Goal: Task Accomplishment & Management: Manage account settings

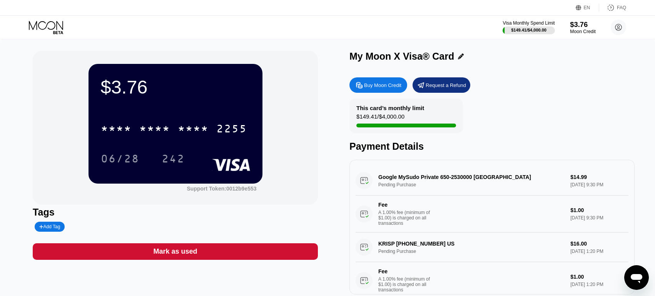
click at [586, 28] on div "$3.76" at bounding box center [583, 24] width 26 height 8
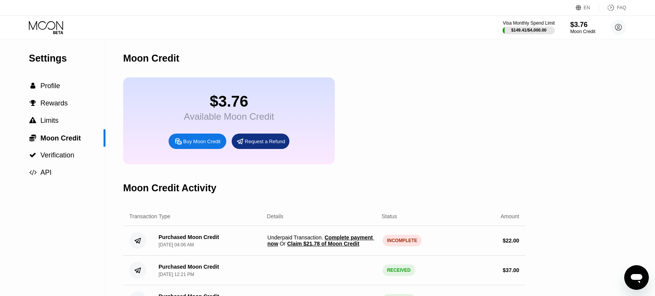
click at [343, 243] on span "Claim $21.78 of Moon Credit" at bounding box center [323, 244] width 72 height 6
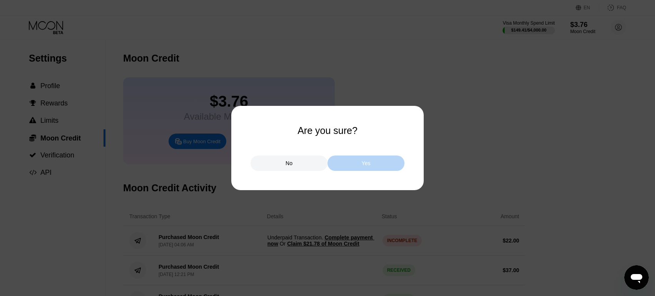
click at [387, 164] on div "Yes" at bounding box center [366, 163] width 77 height 15
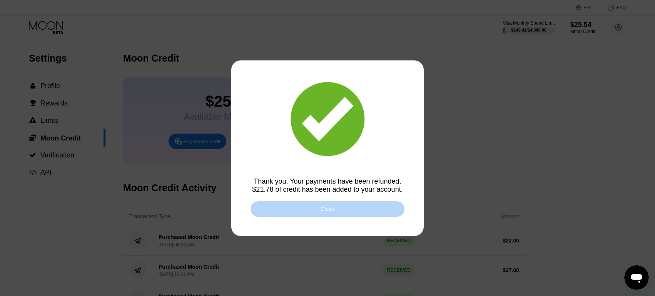
click at [348, 215] on div "Close" at bounding box center [328, 208] width 154 height 15
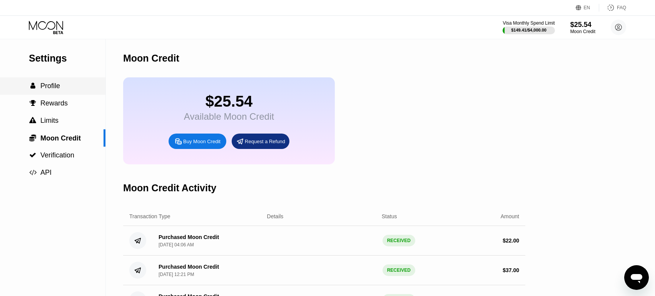
click at [65, 83] on div " Profile" at bounding box center [52, 86] width 105 height 8
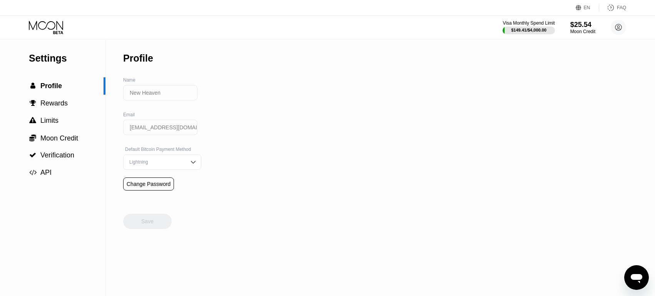
click at [63, 25] on icon at bounding box center [47, 27] width 36 height 13
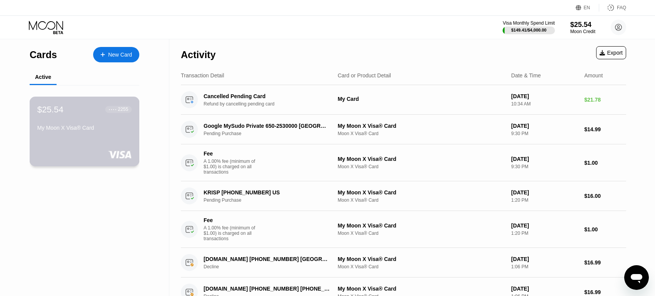
click at [102, 118] on div "$25.54 ● ● ● ● 2255 My Moon X Visa® Card" at bounding box center [84, 119] width 94 height 30
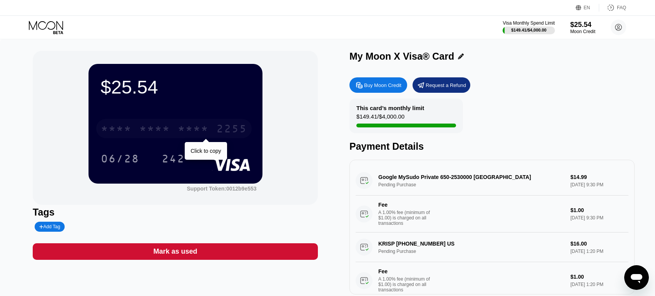
click at [241, 128] on div "2255" at bounding box center [231, 130] width 31 height 12
click at [47, 115] on div "$25.54 4513 6500 2727 2255 06/28 242 Support Token: 0012b9e553" at bounding box center [175, 128] width 285 height 154
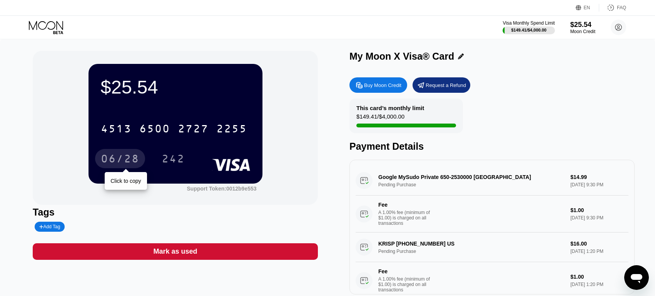
click at [121, 160] on div "06/28" at bounding box center [120, 160] width 38 height 12
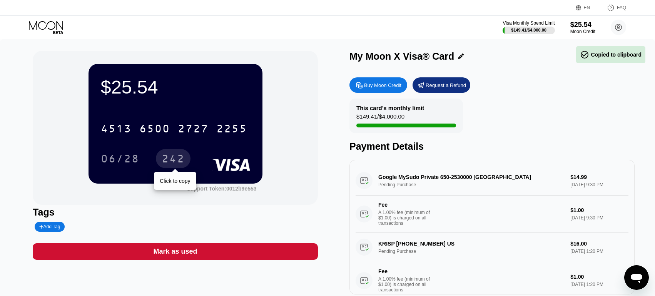
click at [179, 159] on div "242" at bounding box center [173, 160] width 23 height 12
